Goal: Find contact information: Find contact information

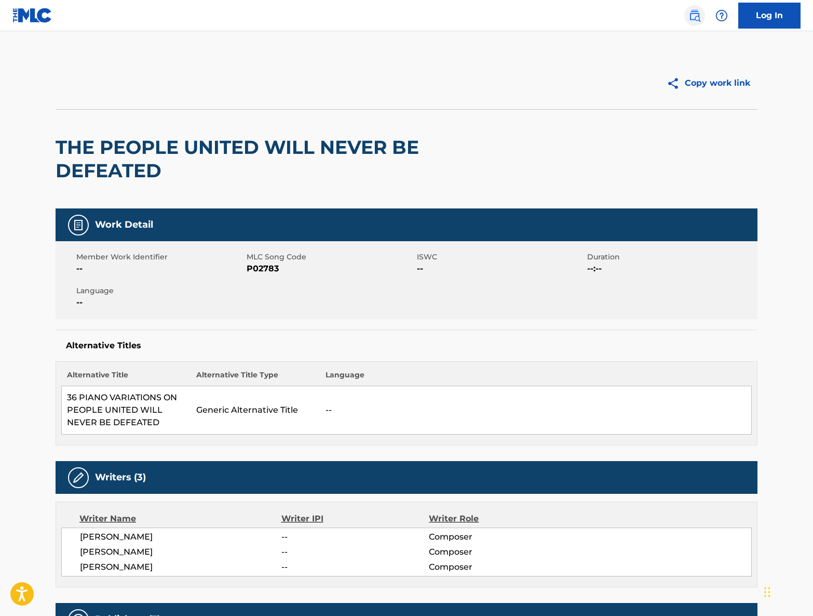
click at [699, 12] on img at bounding box center [695, 15] width 12 height 12
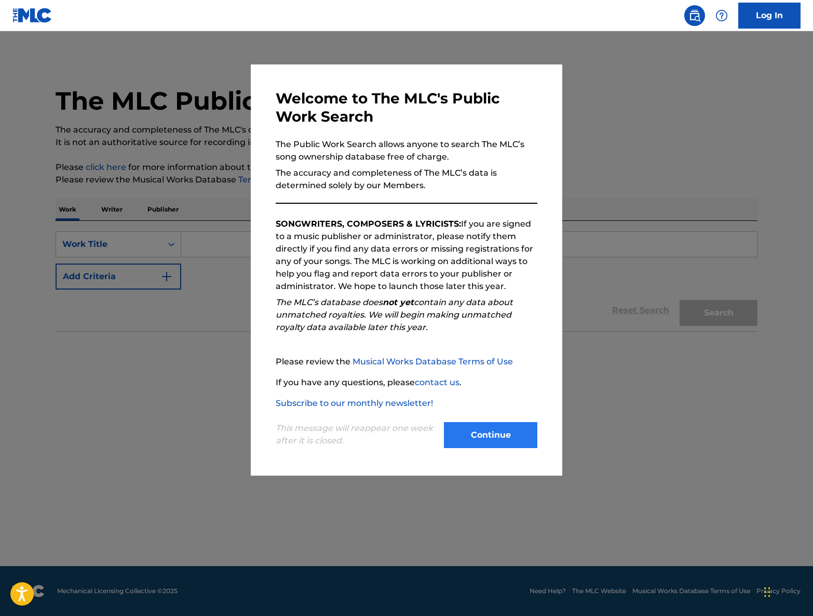
click at [510, 434] on button "Continue" at bounding box center [491, 435] width 94 height 26
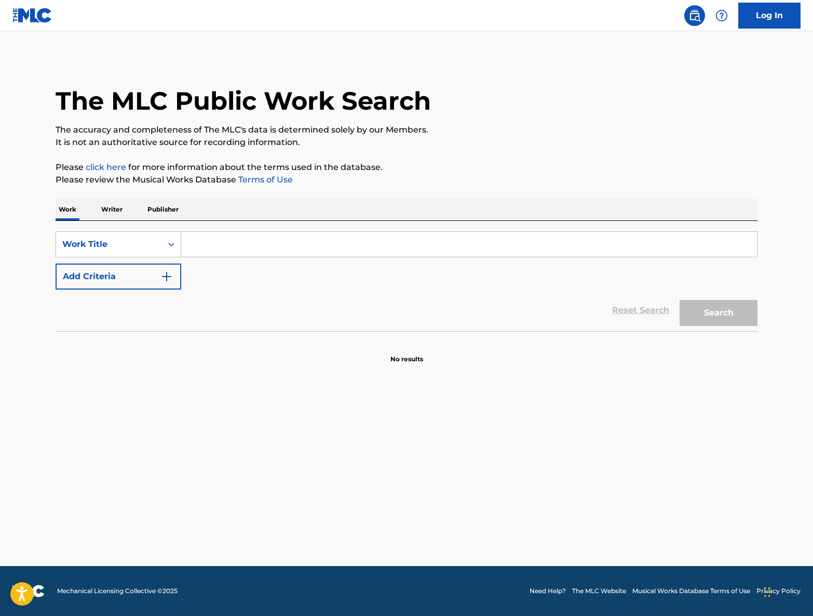
paste input "Ça va pas changer le monde"
type input "Ça va pas changer le monde"
click at [751, 312] on button "Search" at bounding box center [719, 313] width 78 height 26
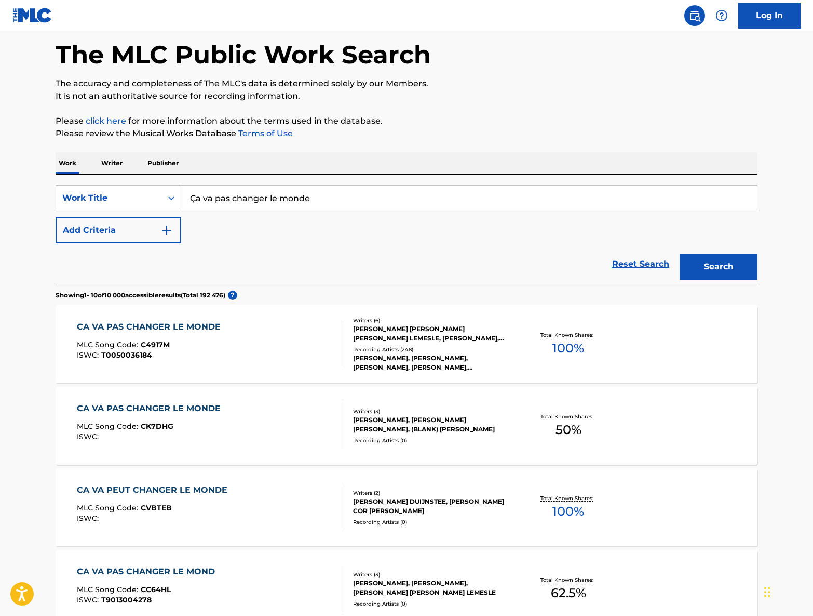
scroll to position [59, 0]
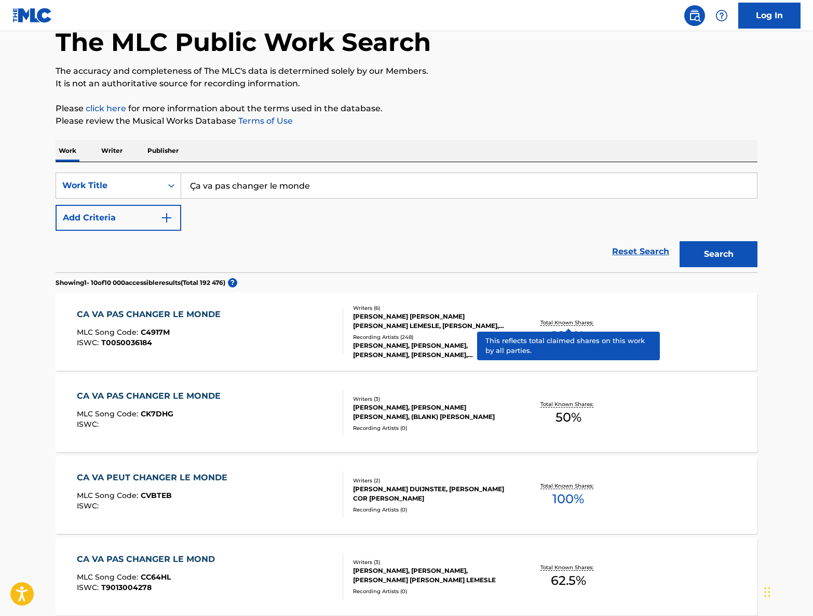
click at [572, 318] on p "Total Known Shares:" at bounding box center [569, 322] width 56 height 8
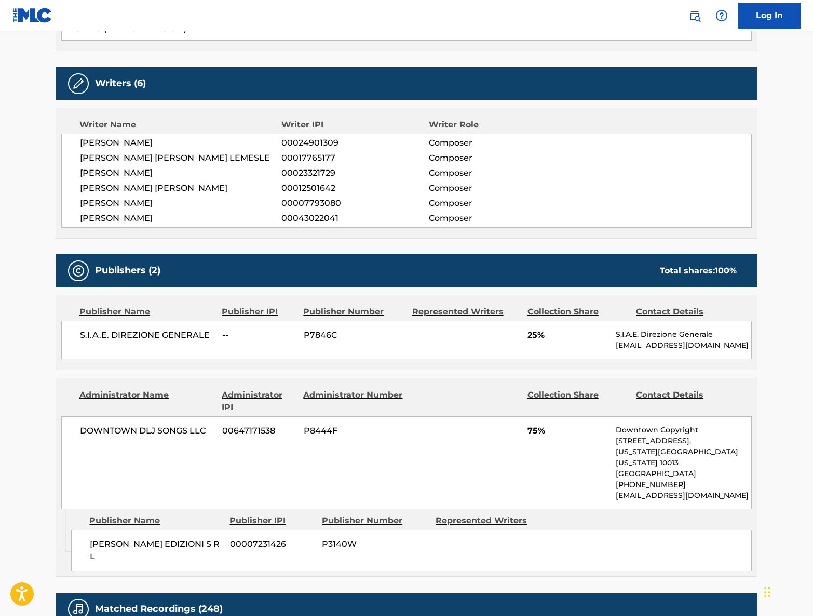
scroll to position [368, 0]
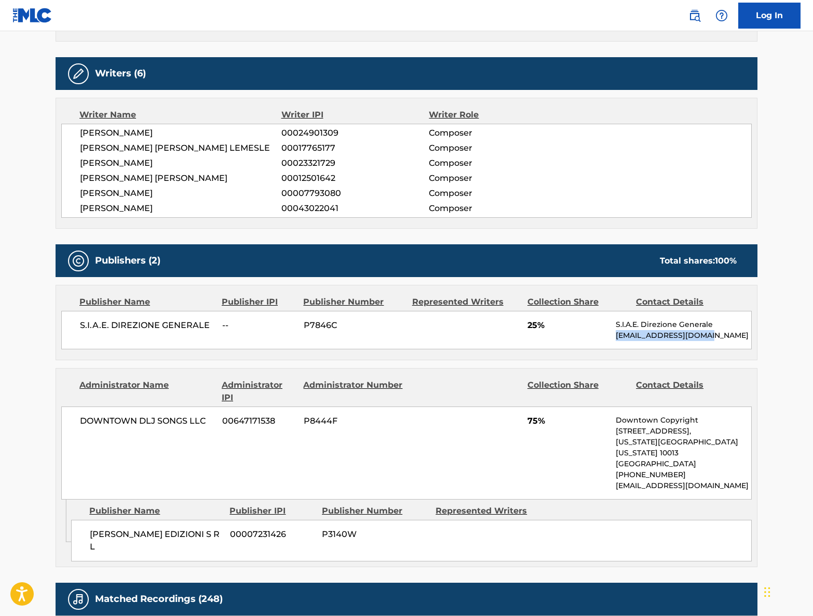
drag, startPoint x: 616, startPoint y: 335, endPoint x: 678, endPoint y: 336, distance: 61.8
click at [703, 335] on p "[EMAIL_ADDRESS][DOMAIN_NAME]" at bounding box center [684, 335] width 136 height 11
copy p "[EMAIL_ADDRESS][DOMAIN_NAME]"
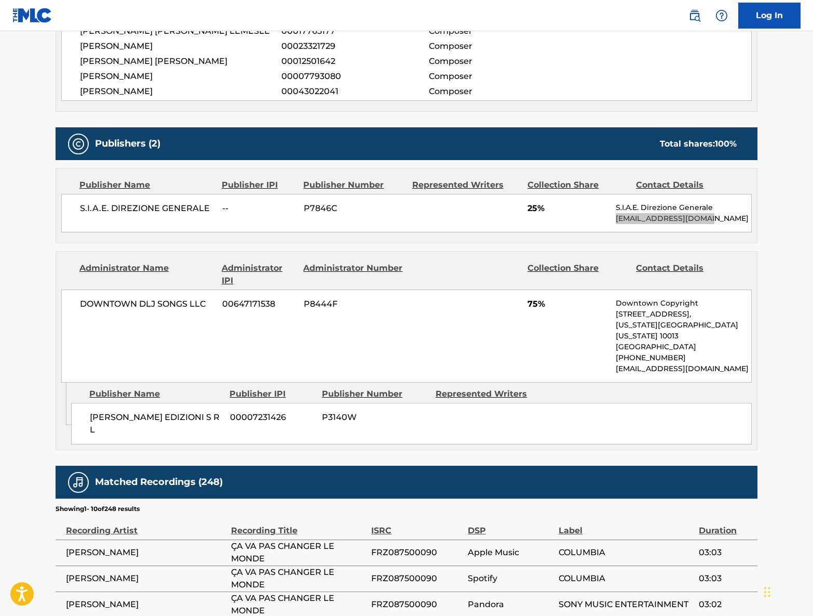
scroll to position [491, 0]
